Goal: Navigation & Orientation: Find specific page/section

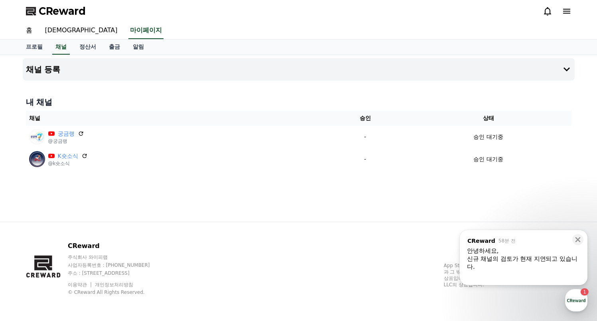
click at [510, 251] on div "안녕하세요," at bounding box center [523, 251] width 113 height 8
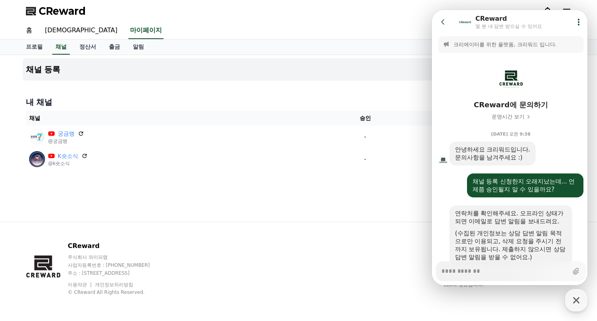
scroll to position [229, 0]
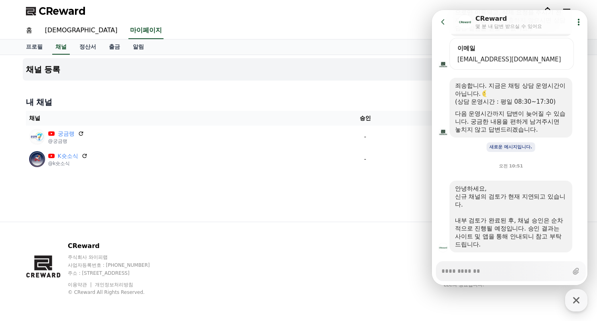
type textarea "*"
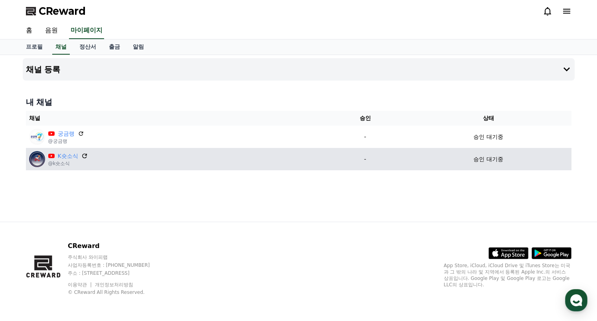
click at [83, 156] on icon at bounding box center [84, 155] width 7 height 7
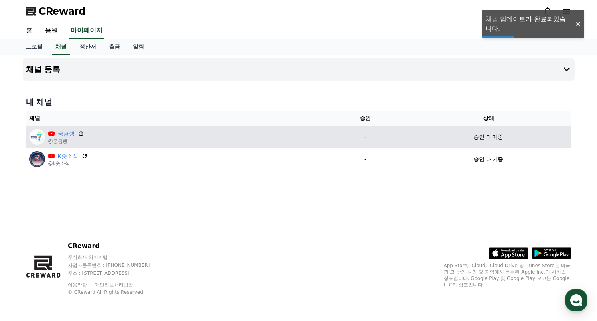
click at [79, 133] on icon at bounding box center [80, 133] width 7 height 7
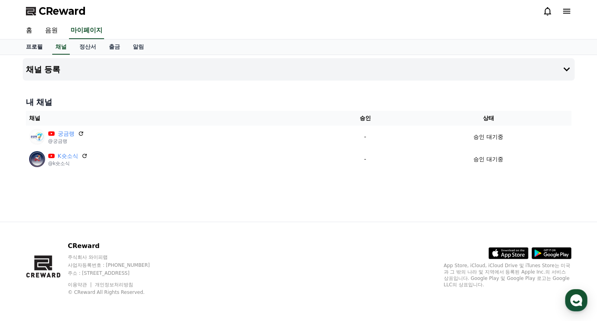
click at [39, 45] on link "프로필" at bounding box center [35, 47] width 30 height 15
select select "**********"
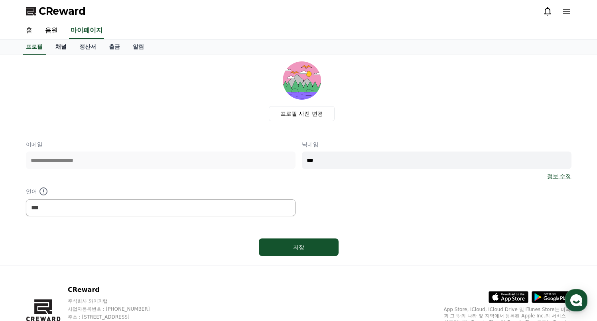
click at [57, 45] on link "채널" at bounding box center [61, 47] width 24 height 15
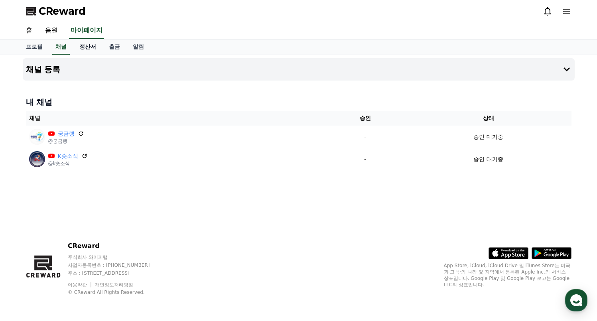
click at [85, 53] on link "정산서" at bounding box center [88, 47] width 30 height 15
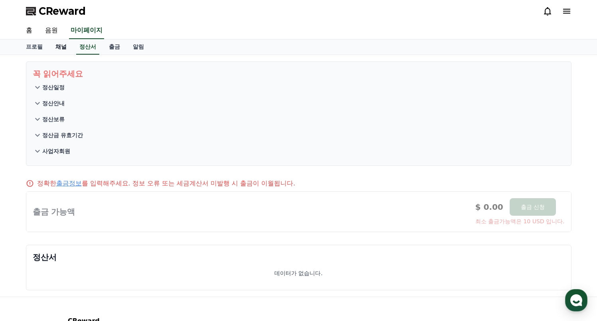
click at [61, 51] on link "채널" at bounding box center [61, 47] width 24 height 15
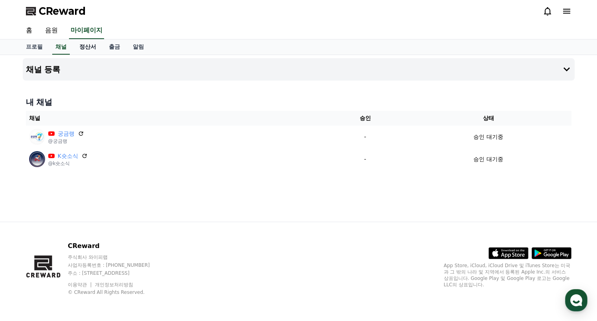
click at [84, 47] on link "정산서" at bounding box center [88, 47] width 30 height 15
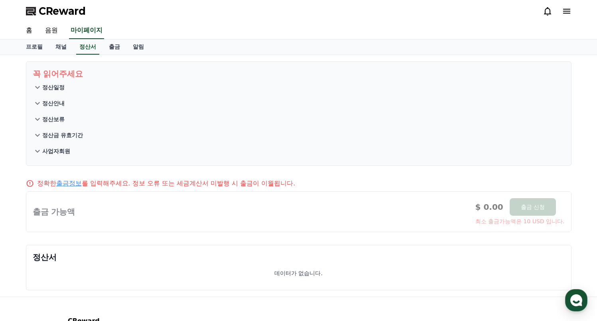
click at [467, 202] on div at bounding box center [298, 212] width 545 height 40
click at [63, 43] on link "채널" at bounding box center [61, 47] width 24 height 15
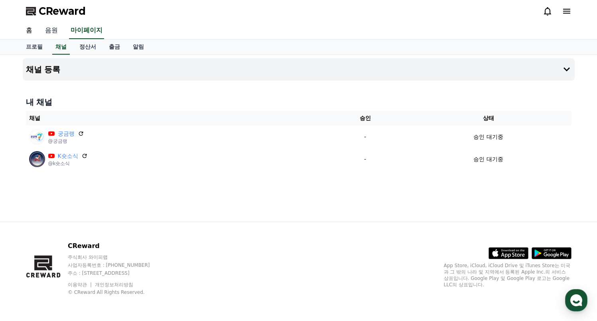
click at [51, 30] on link "음원" at bounding box center [52, 30] width 26 height 17
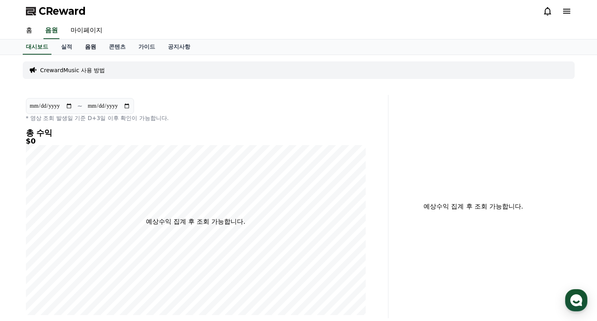
click at [91, 48] on link "음원" at bounding box center [91, 47] width 24 height 15
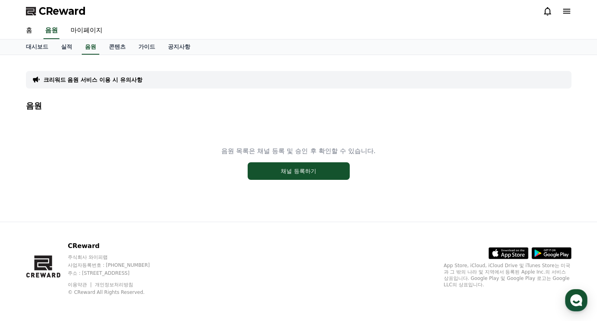
click at [57, 7] on span "CReward" at bounding box center [62, 11] width 47 height 13
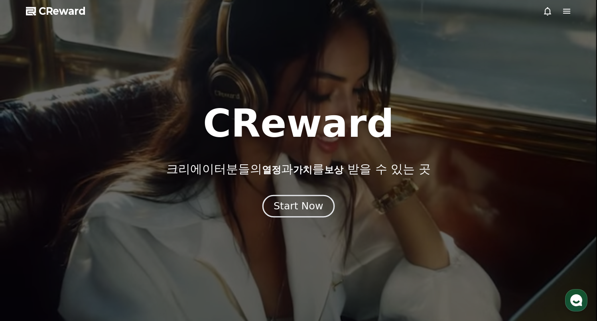
click at [287, 216] on button "Start Now" at bounding box center [299, 206] width 72 height 23
